Goal: Task Accomplishment & Management: Complete application form

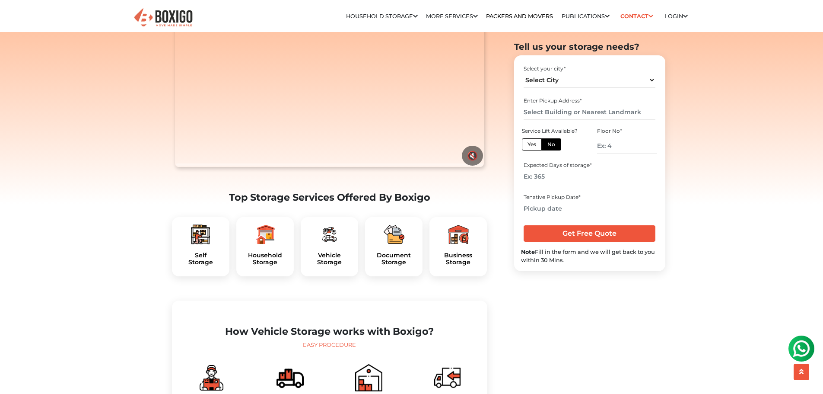
scroll to position [130, 0]
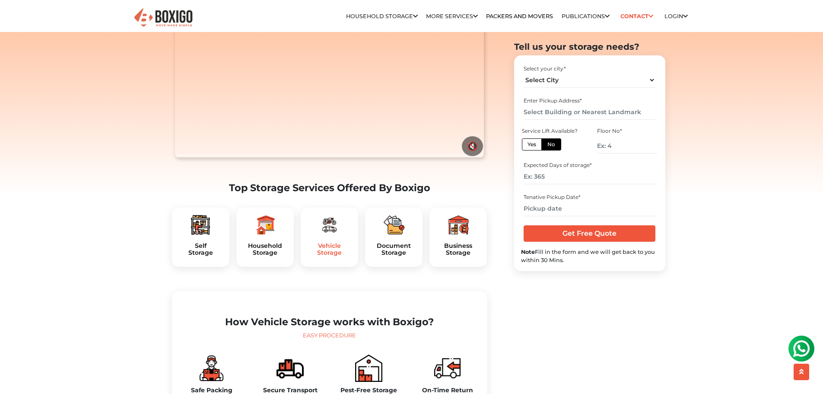
click at [326, 257] on h5 "Vehicle Storage" at bounding box center [330, 249] width 44 height 15
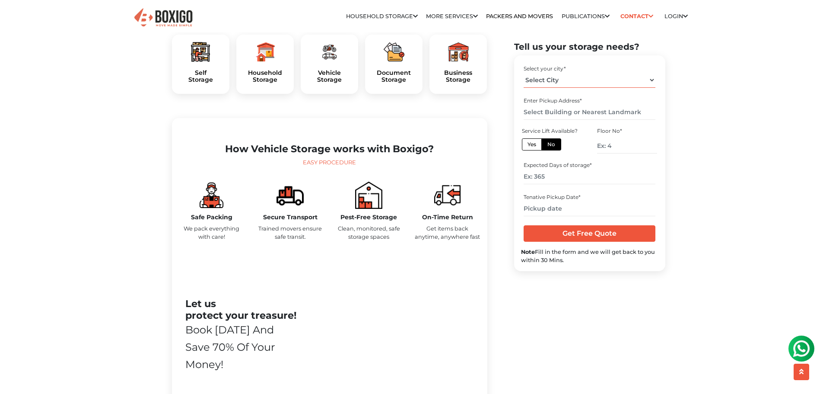
click at [551, 79] on select "Select City [GEOGRAPHIC_DATA] [GEOGRAPHIC_DATA] [GEOGRAPHIC_DATA] [GEOGRAPHIC_D…" at bounding box center [590, 80] width 132 height 15
select select "[GEOGRAPHIC_DATA]"
click at [524, 73] on select "Select City [GEOGRAPHIC_DATA] [GEOGRAPHIC_DATA] [GEOGRAPHIC_DATA] [GEOGRAPHIC_D…" at bounding box center [590, 80] width 132 height 15
click at [569, 111] on input "text" at bounding box center [590, 112] width 132 height 15
click at [577, 236] on input "Get Free Quote" at bounding box center [590, 233] width 132 height 16
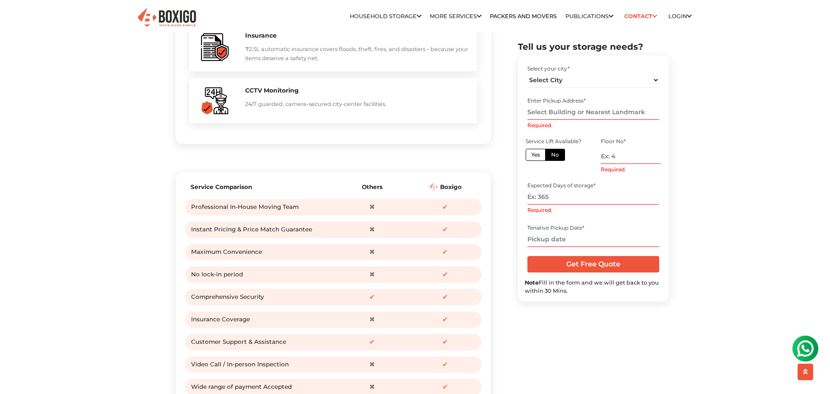
scroll to position [994, 0]
